Goal: Information Seeking & Learning: Learn about a topic

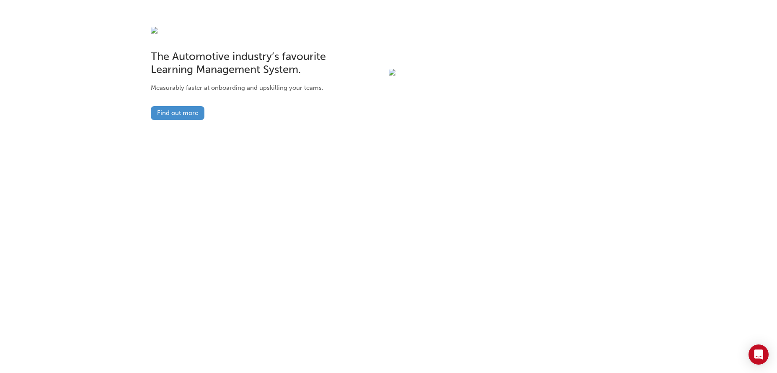
click at [175, 114] on link "Find out more" at bounding box center [178, 113] width 54 height 14
click at [187, 114] on link "Find out more" at bounding box center [178, 113] width 54 height 14
